Goal: Transaction & Acquisition: Purchase product/service

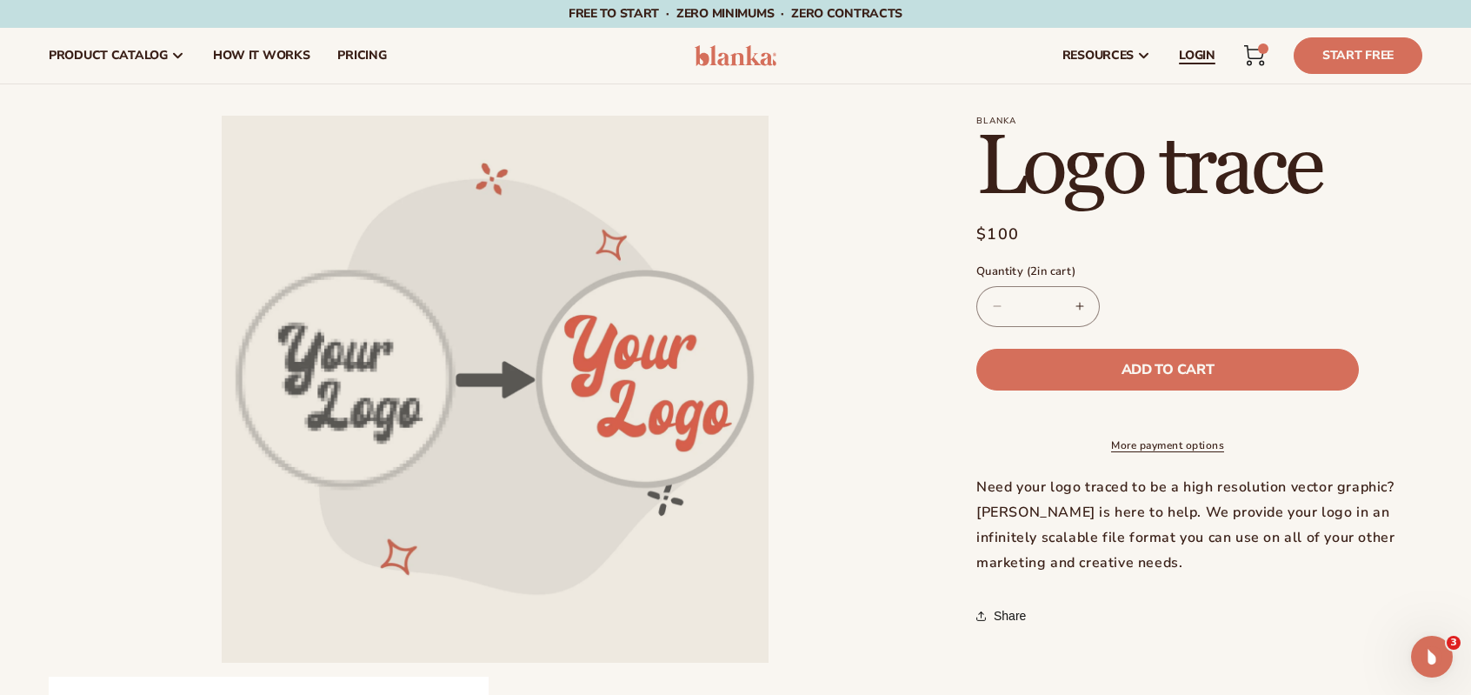
click at [1200, 52] on span "LOGIN" at bounding box center [1197, 56] width 37 height 14
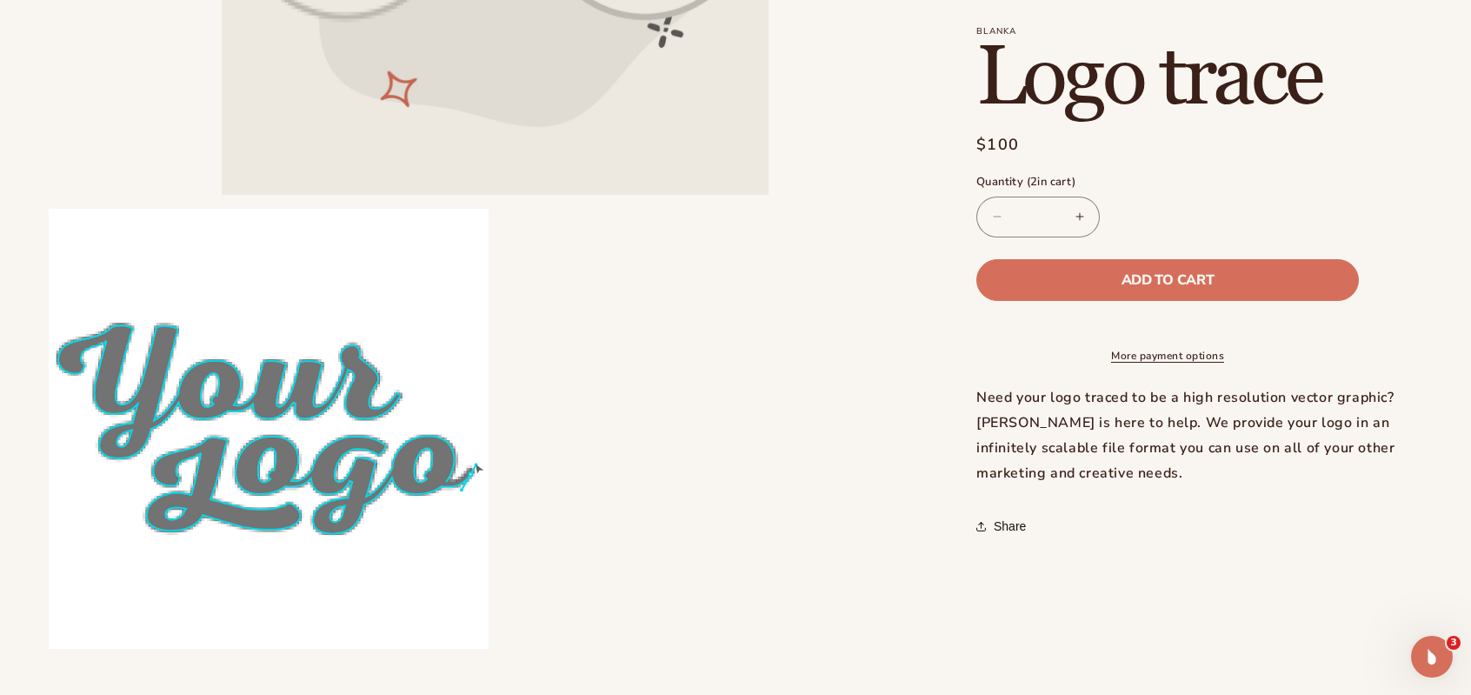
scroll to position [609, 0]
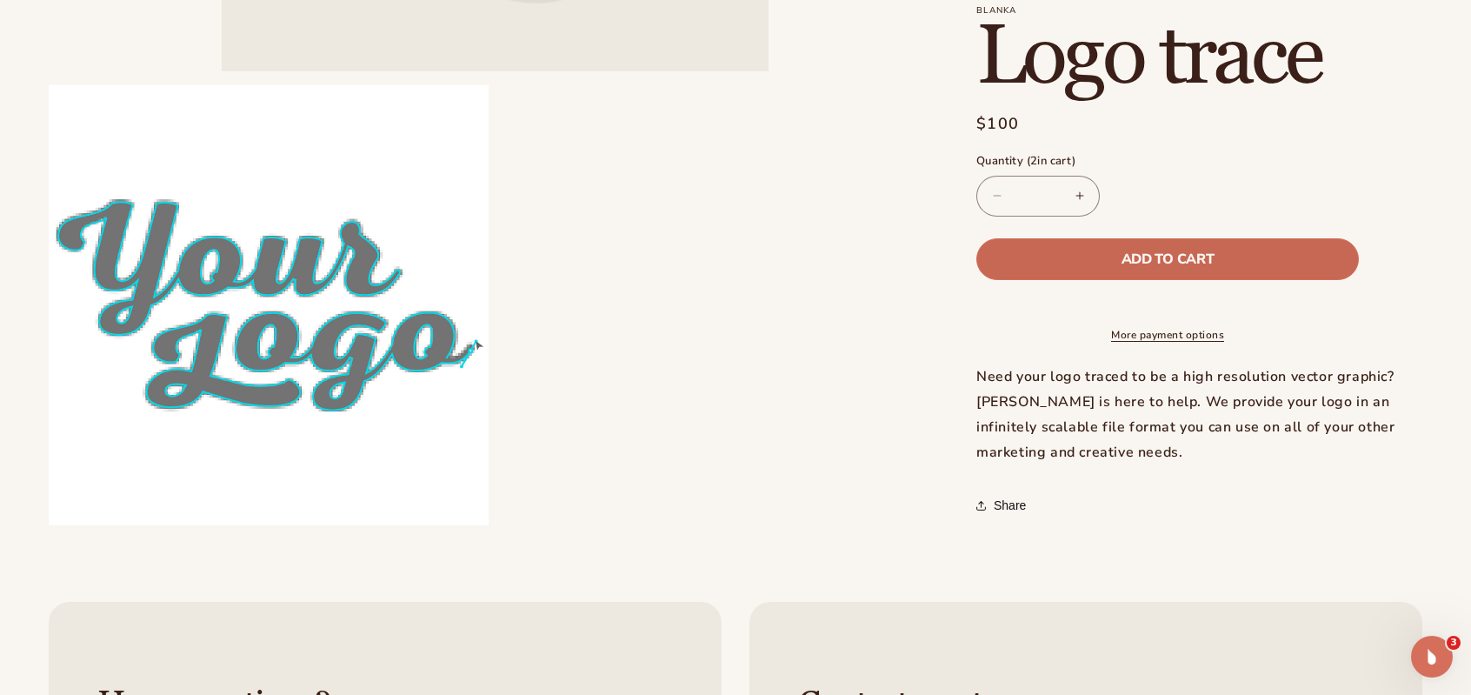
click at [1170, 252] on span "Add to cart" at bounding box center [1168, 259] width 92 height 14
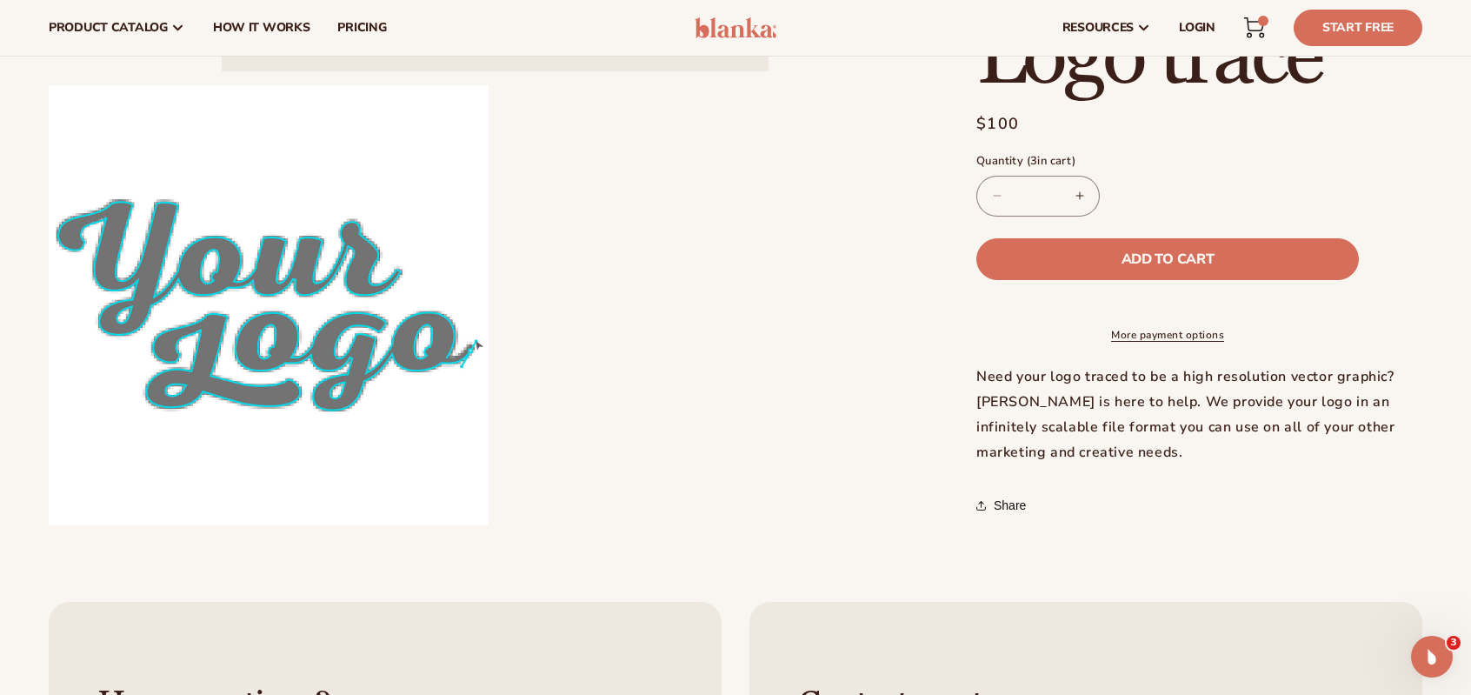
click at [1267, 20] on div "3 3 items" at bounding box center [1263, 21] width 10 height 10
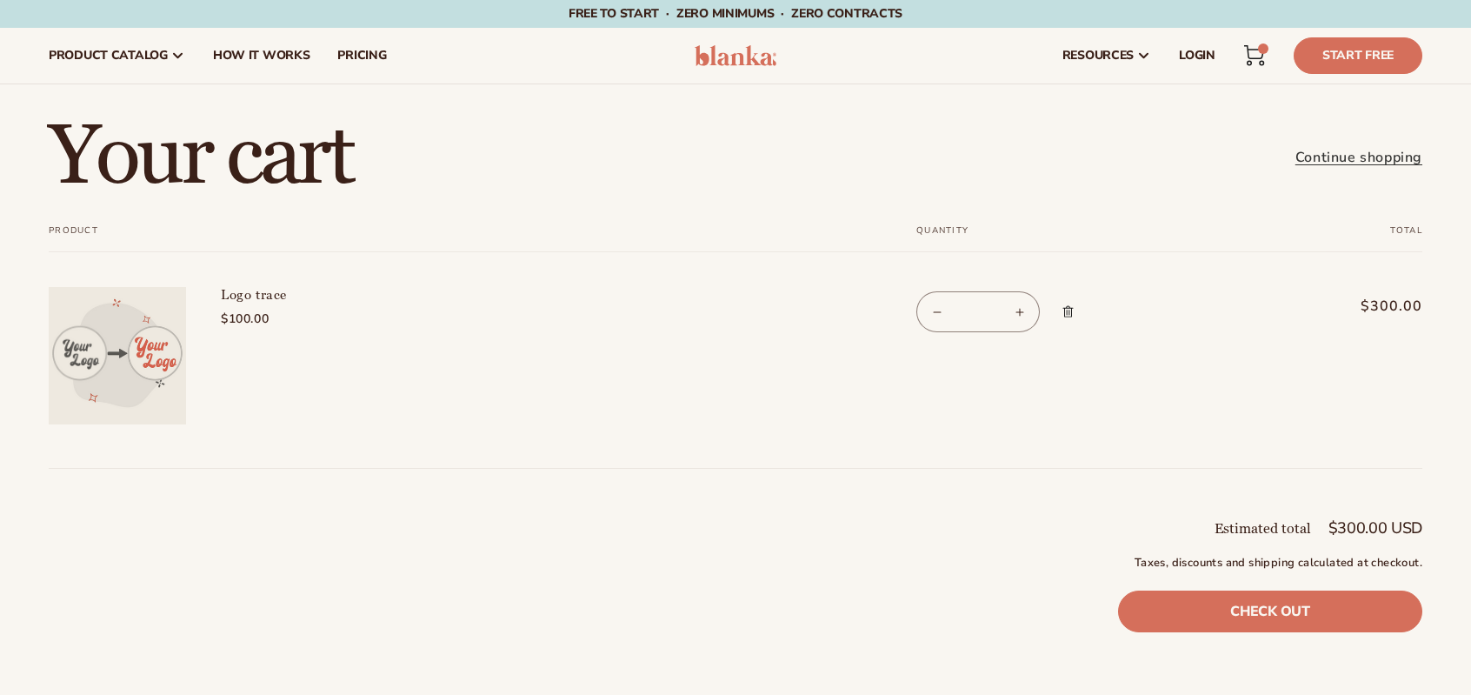
click at [941, 310] on button "Decrease quantity for Logo trace" at bounding box center [936, 311] width 39 height 41
type input "*"
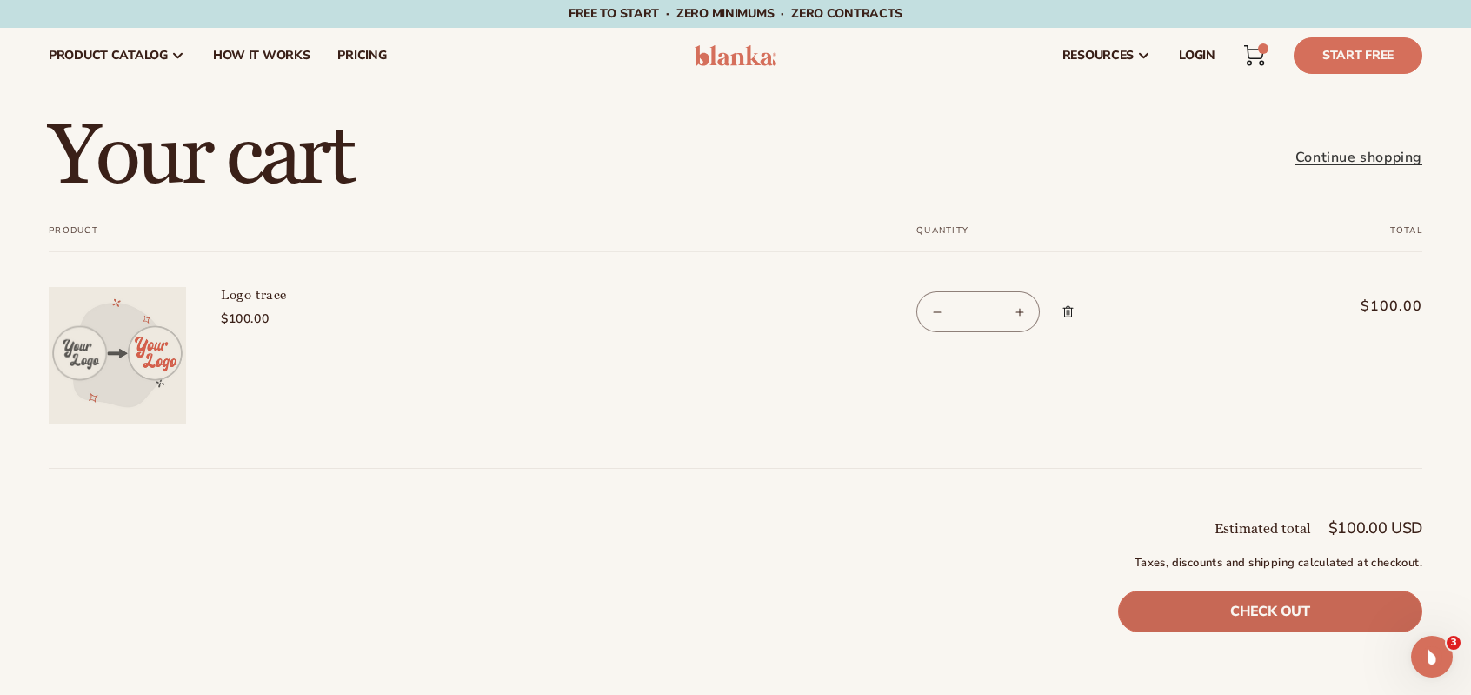
click at [1218, 598] on link "Check out" at bounding box center [1270, 611] width 304 height 42
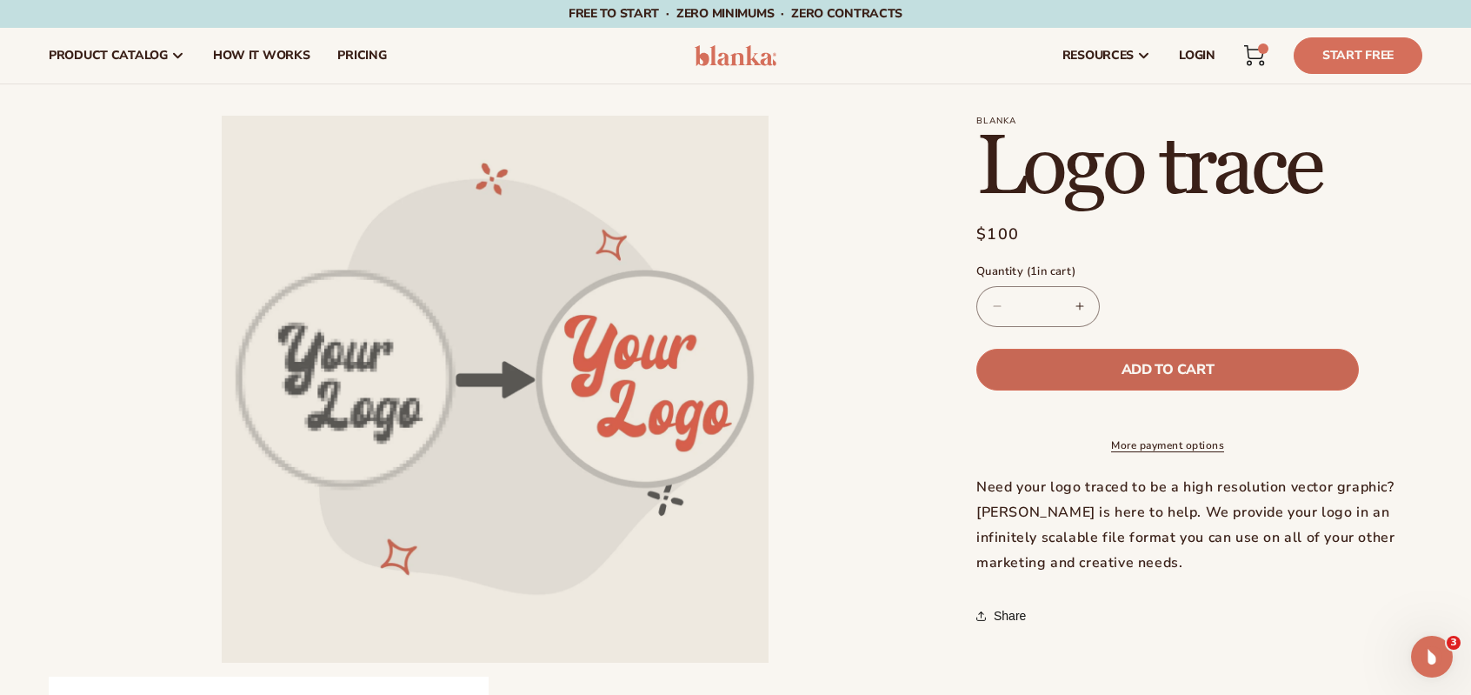
click at [1111, 356] on button "Add to cart" at bounding box center [1168, 370] width 383 height 42
